Goal: Task Accomplishment & Management: Use online tool/utility

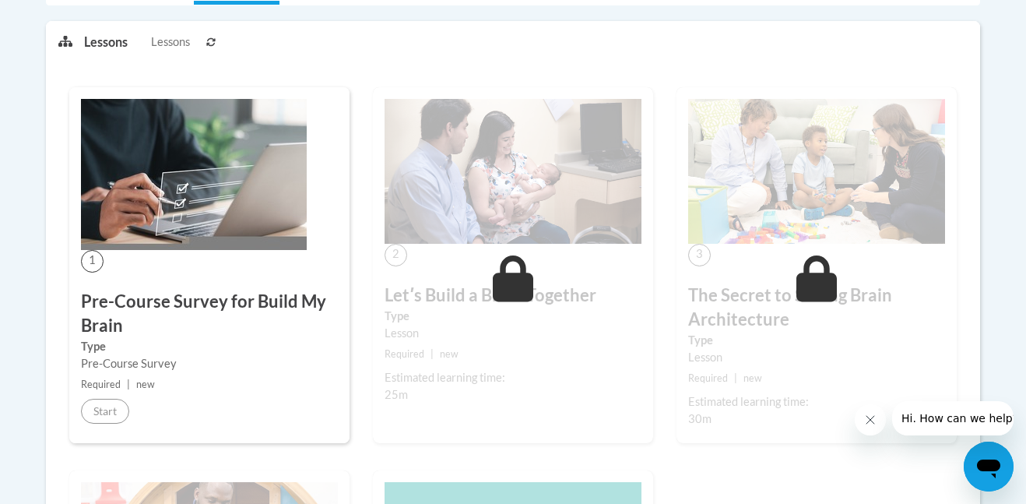
scroll to position [387, 0]
click at [149, 211] on img at bounding box center [194, 173] width 226 height 151
click at [136, 304] on h3 "Pre-Course Survey for Build My Brain" at bounding box center [209, 313] width 257 height 48
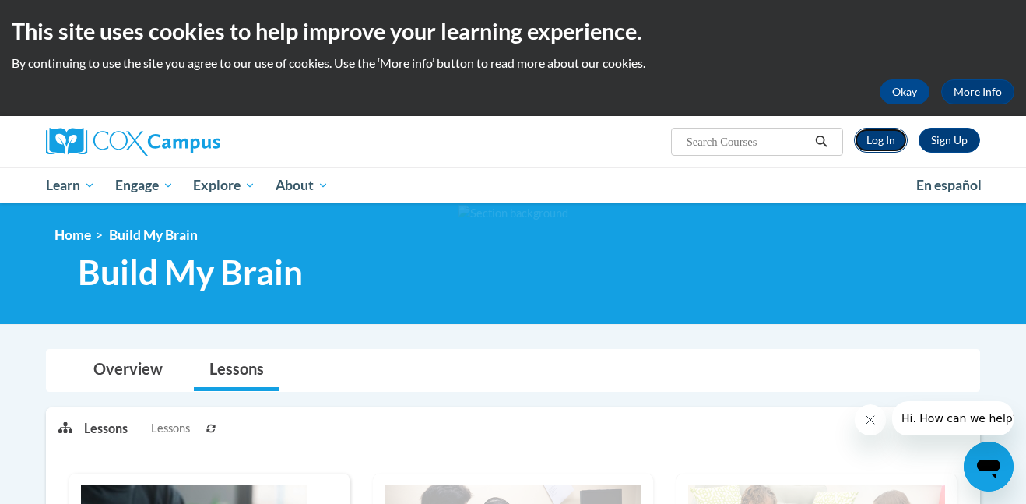
click at [893, 143] on link "Log In" at bounding box center [881, 140] width 54 height 25
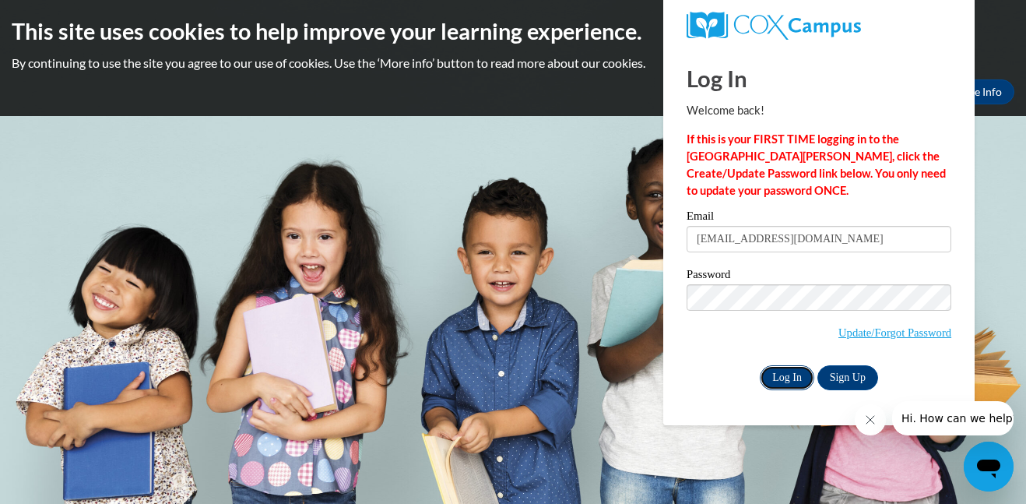
click at [771, 382] on input "Log In" at bounding box center [787, 377] width 54 height 25
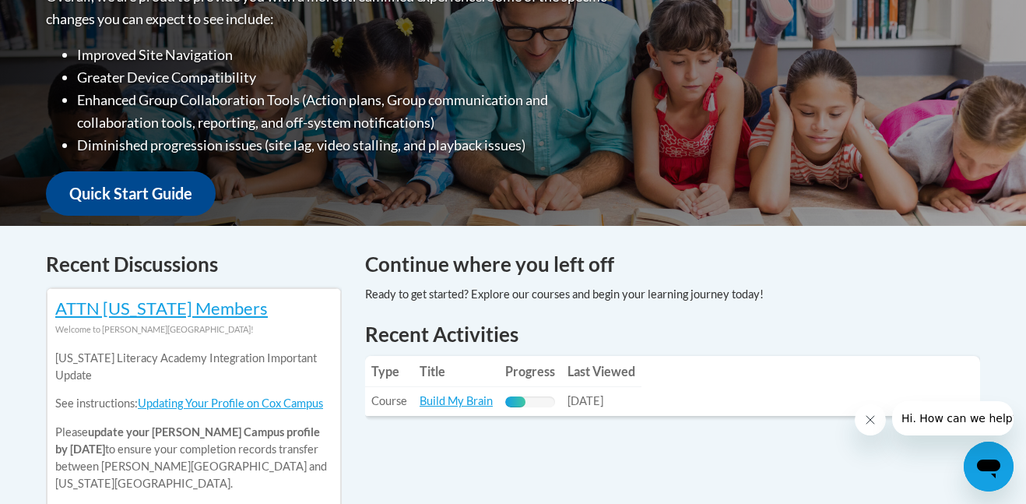
scroll to position [438, 0]
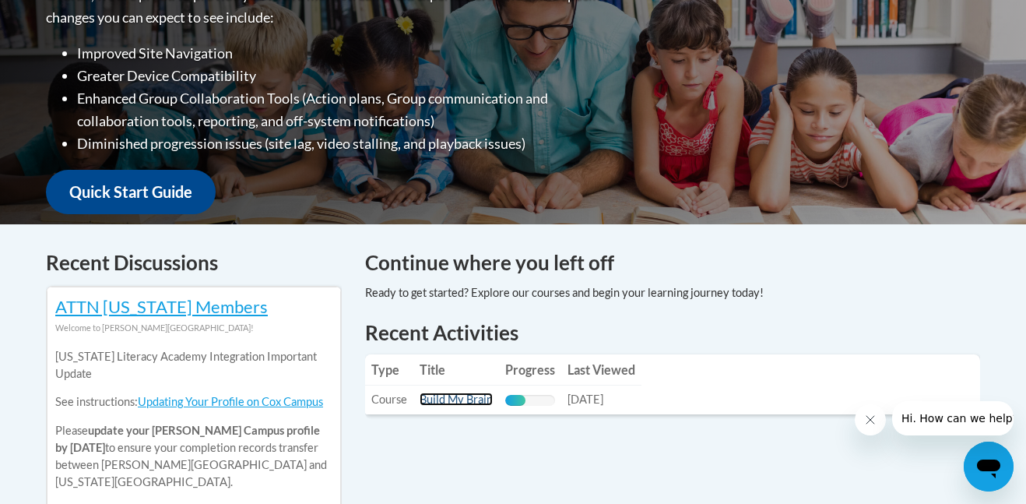
click at [453, 398] on link "Build My Brain" at bounding box center [455, 398] width 73 height 13
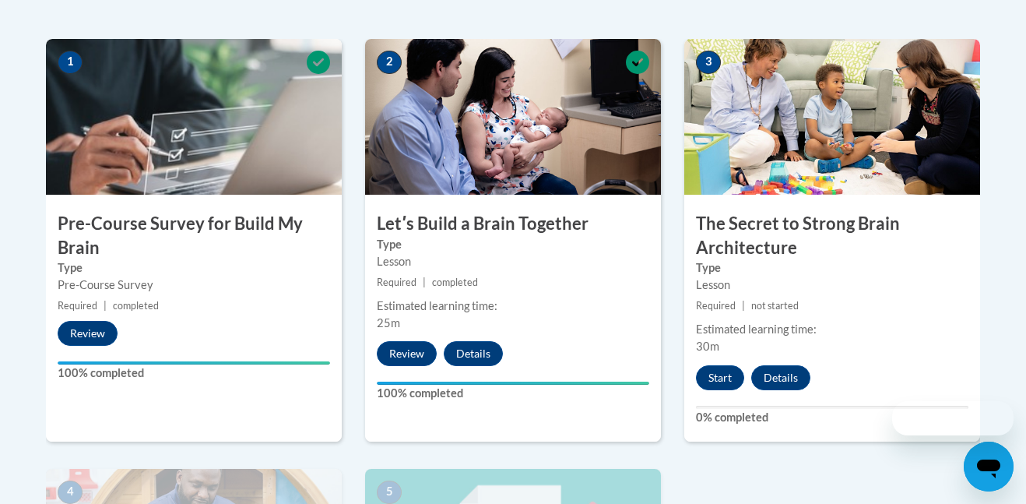
scroll to position [485, 0]
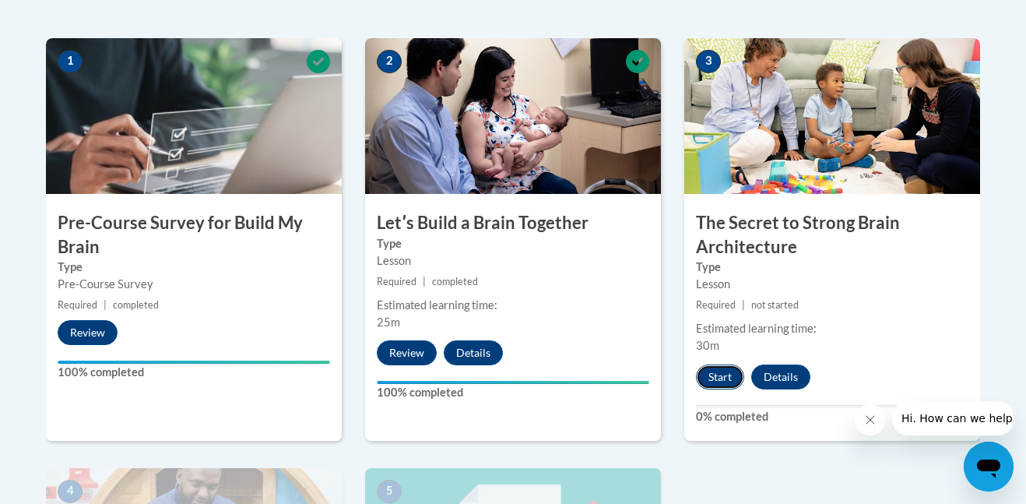
click at [724, 379] on button "Start" at bounding box center [720, 376] width 48 height 25
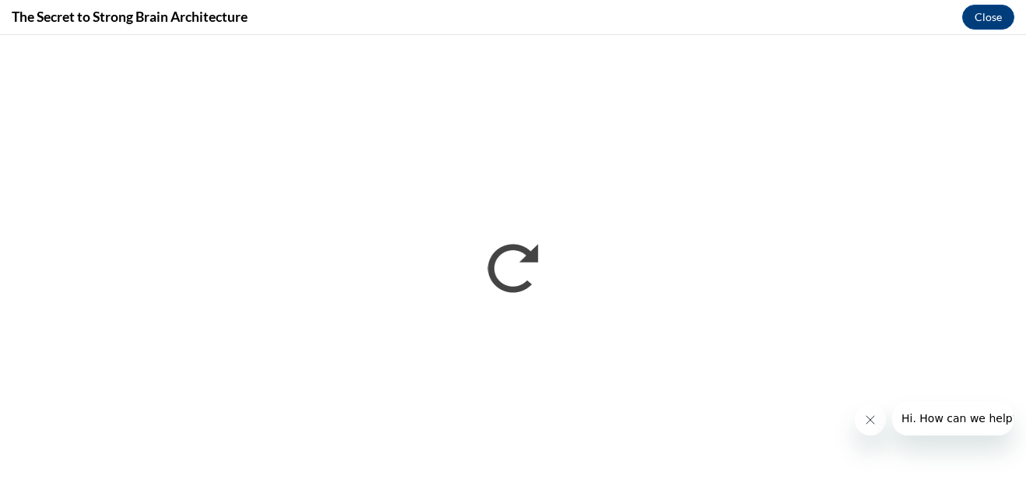
scroll to position [0, 0]
click at [869, 413] on icon "Close message from company" at bounding box center [870, 419] width 12 height 12
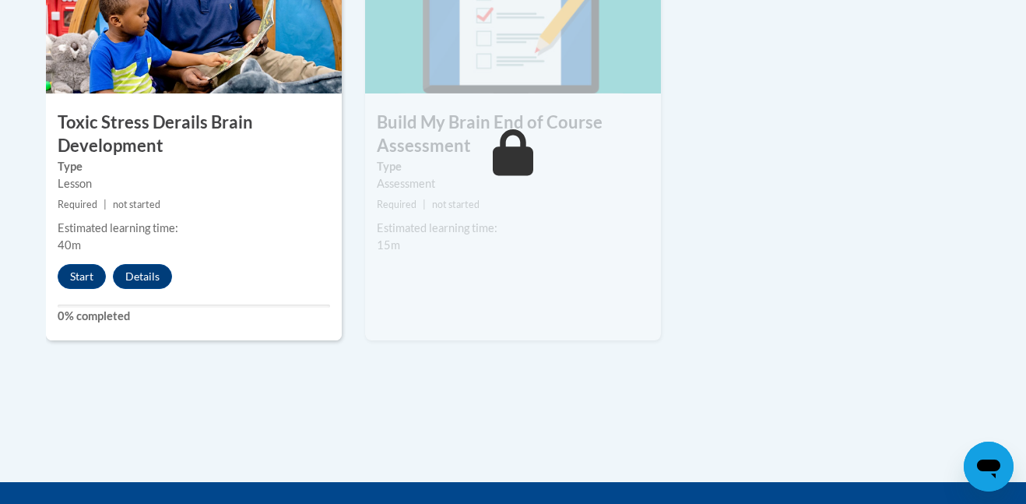
scroll to position [1016, 0]
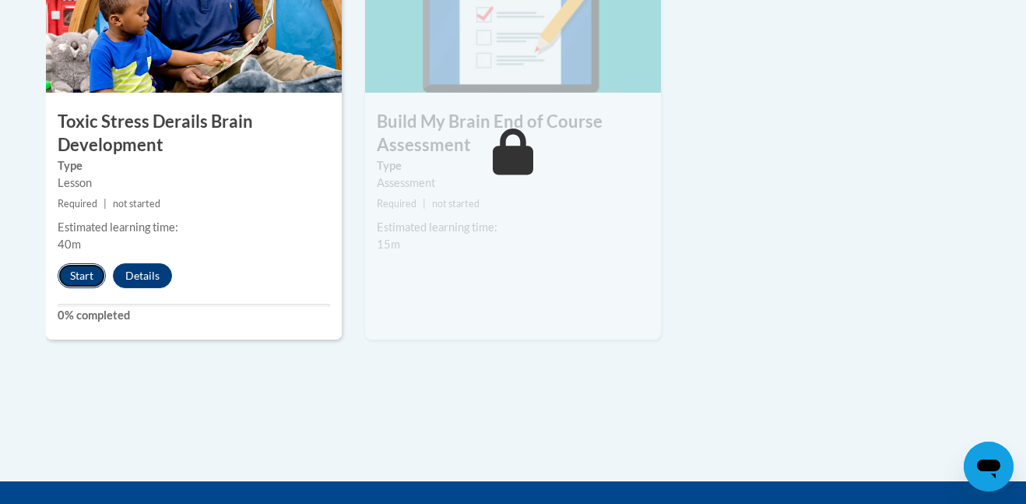
click at [70, 277] on button "Start" at bounding box center [82, 275] width 48 height 25
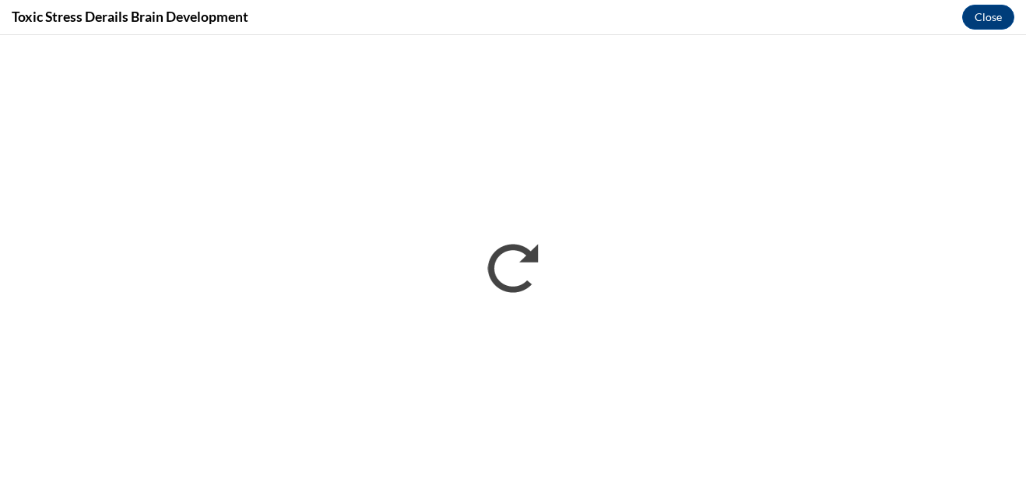
scroll to position [0, 0]
